Goal: Check status: Check status

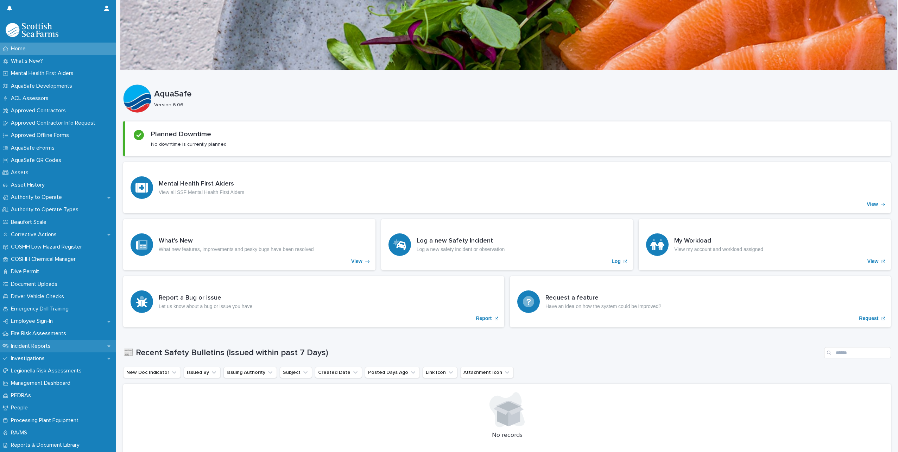
click at [28, 345] on p "Incident Reports" at bounding box center [32, 346] width 48 height 7
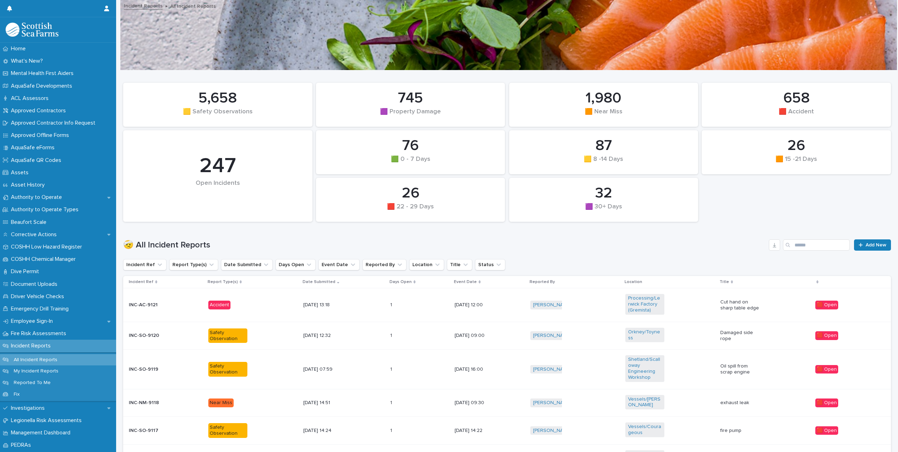
click at [865, 297] on td "🟥 Open" at bounding box center [851, 304] width 78 height 33
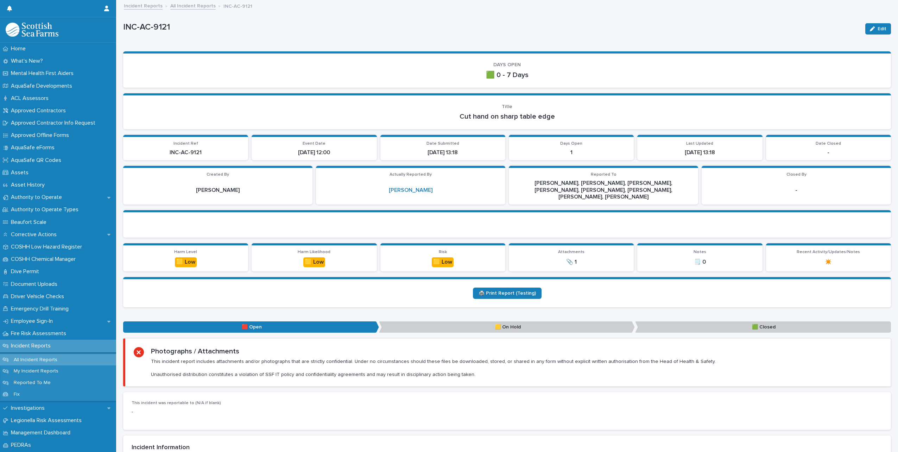
click at [180, 7] on link "All Incident Reports" at bounding box center [192, 5] width 45 height 8
